Goal: Find specific page/section

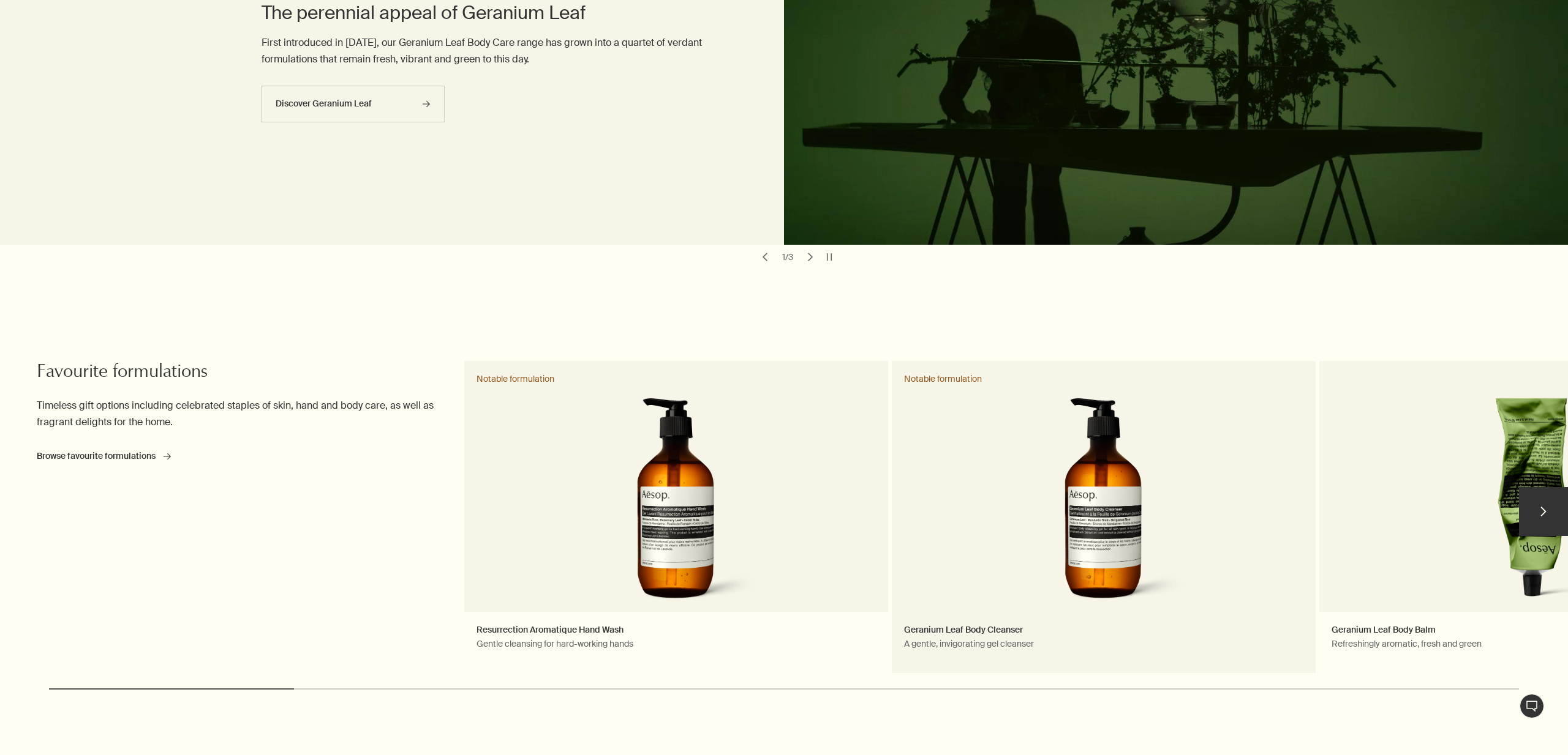
scroll to position [170, 0]
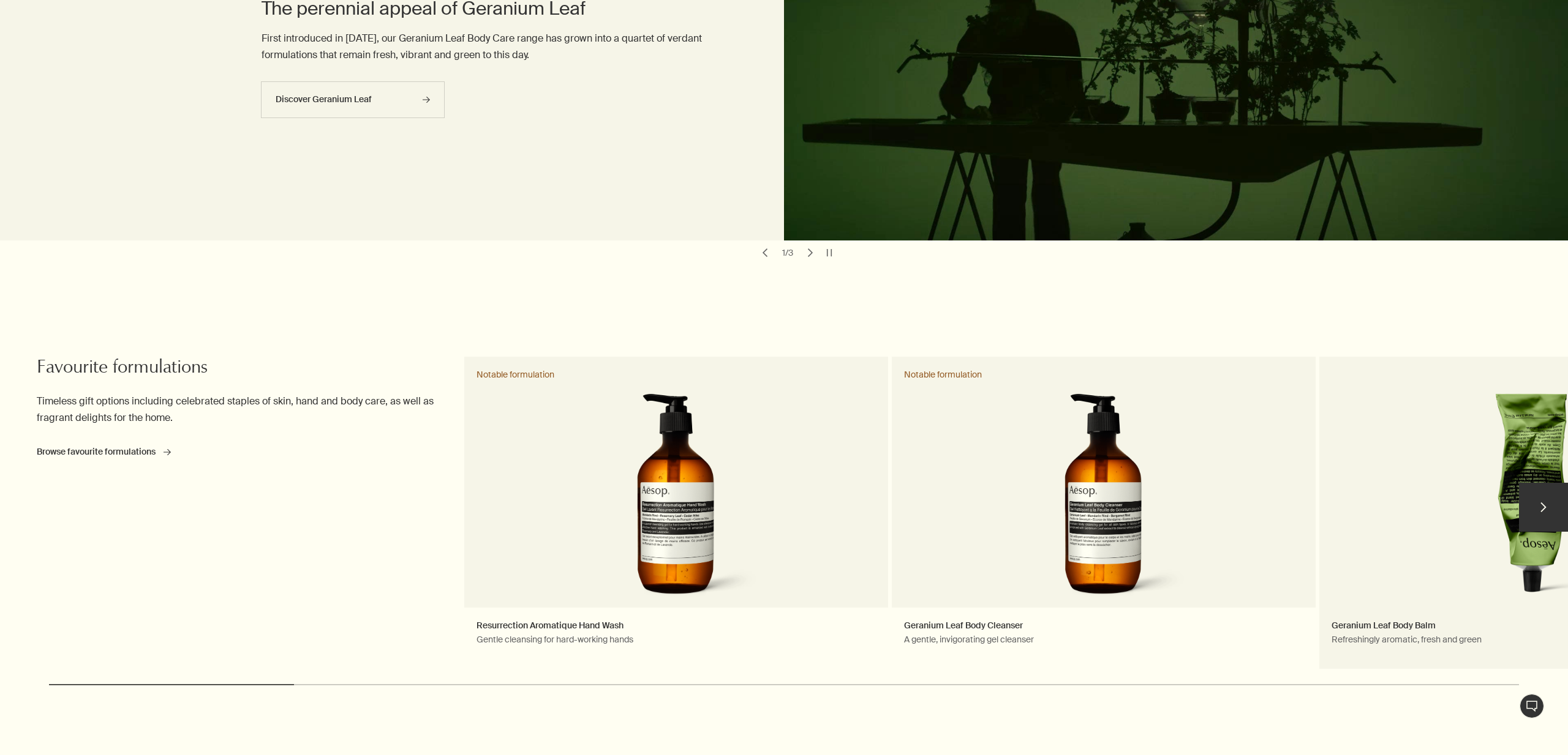
click at [1385, 445] on link "Geranium Leaf Body Balm Refreshingly aromatic, fresh and green" at bounding box center [1531, 512] width 424 height 313
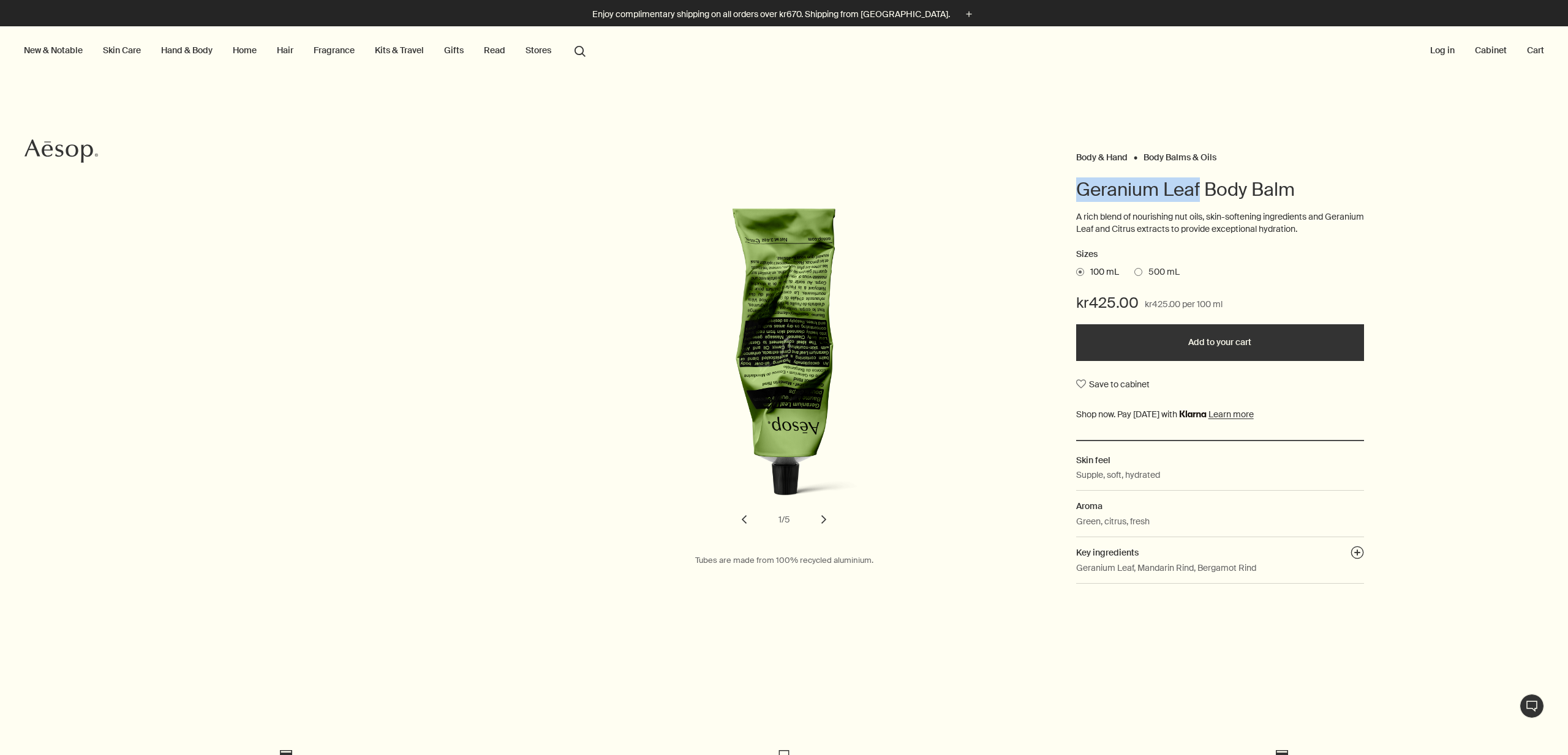
drag, startPoint x: 1077, startPoint y: 188, endPoint x: 1186, endPoint y: 188, distance: 109.0
click at [1200, 190] on h1 "Geranium Leaf Body Balm" at bounding box center [1220, 190] width 288 height 25
copy h1 "Geranium Leaf"
click at [582, 51] on button "search Search" at bounding box center [580, 50] width 22 height 23
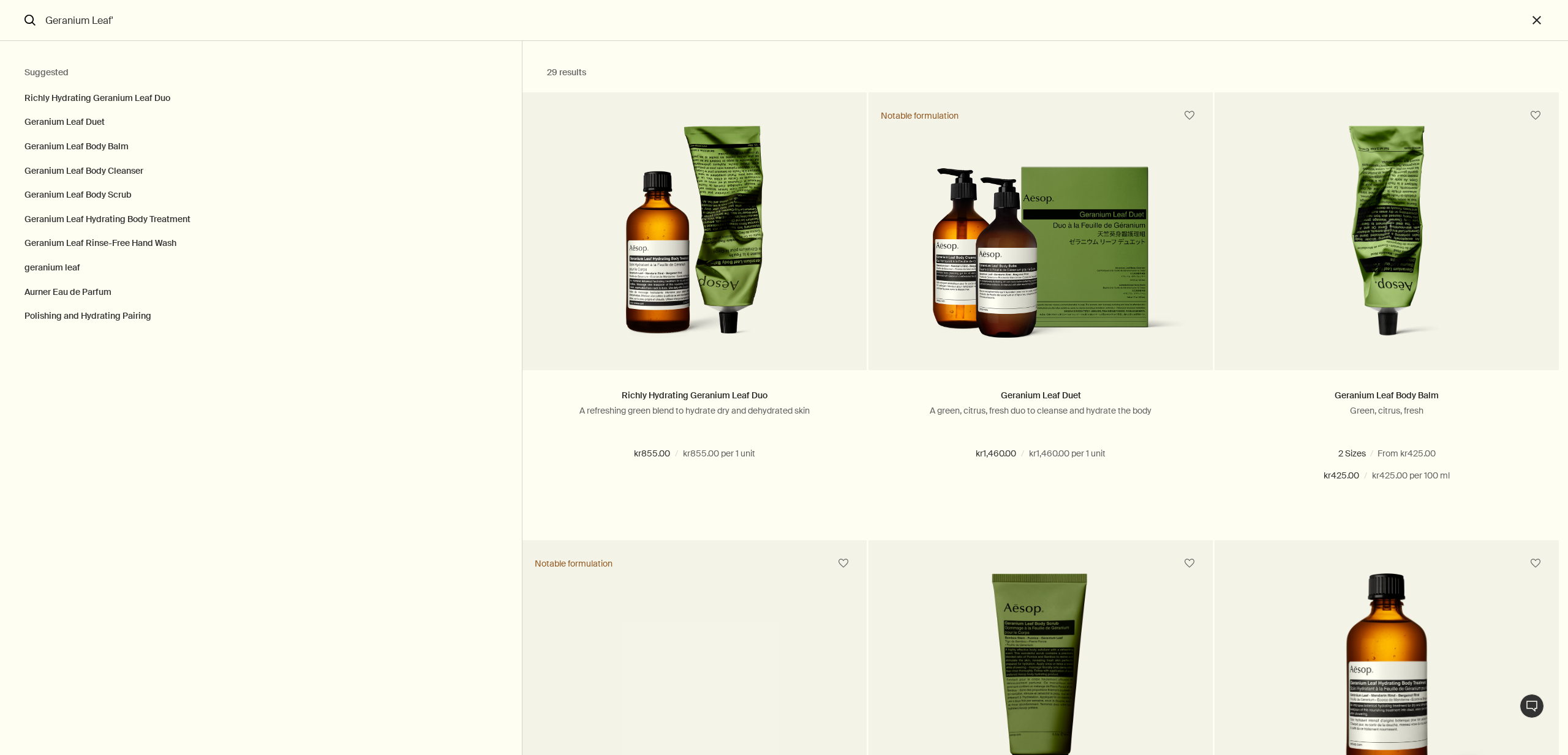
type input "Geranium Leaf'"
